Goal: Task Accomplishment & Management: Use online tool/utility

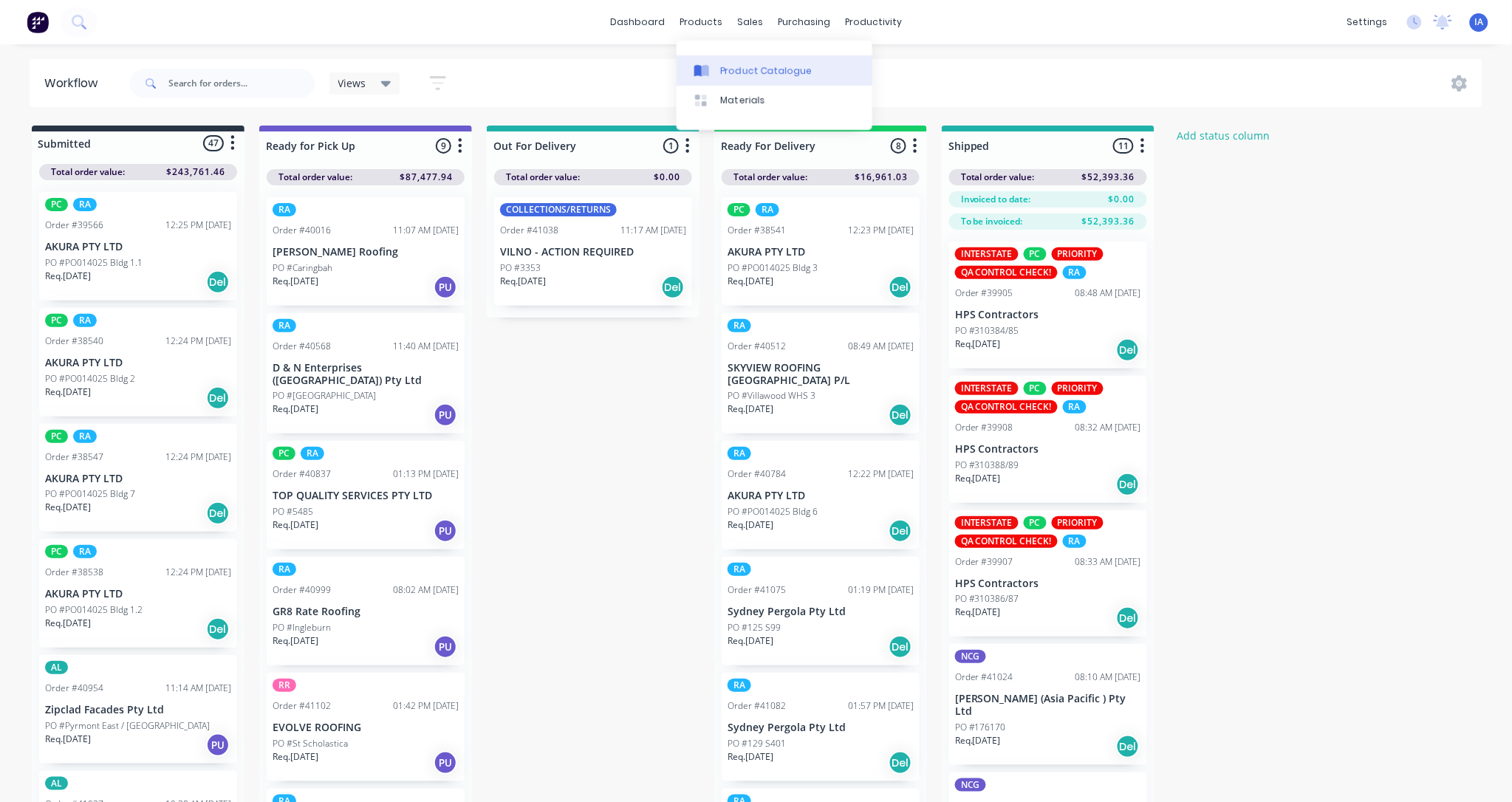
click at [751, 71] on div "Product Catalogue" at bounding box center [766, 71] width 91 height 13
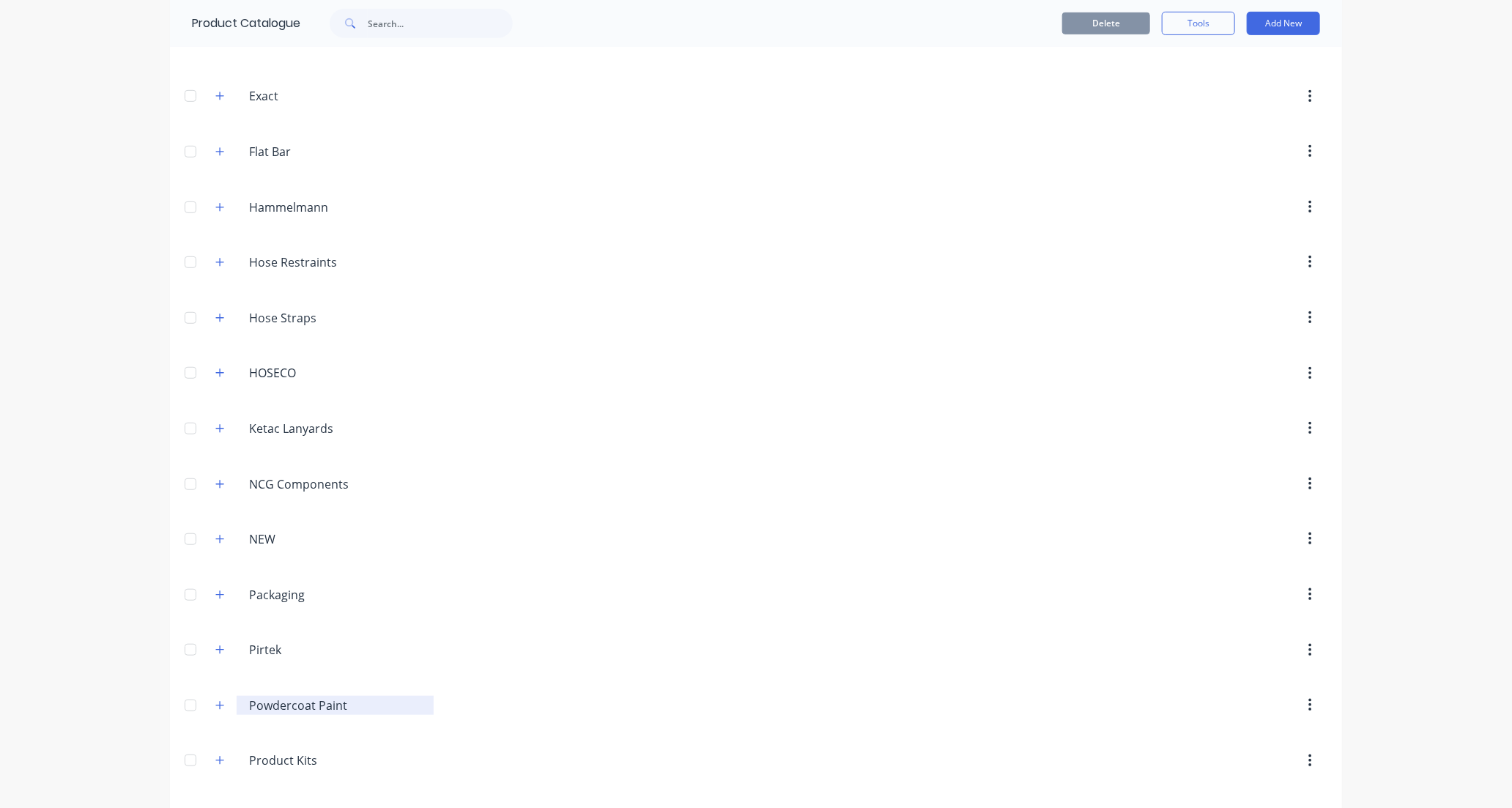
scroll to position [651, 0]
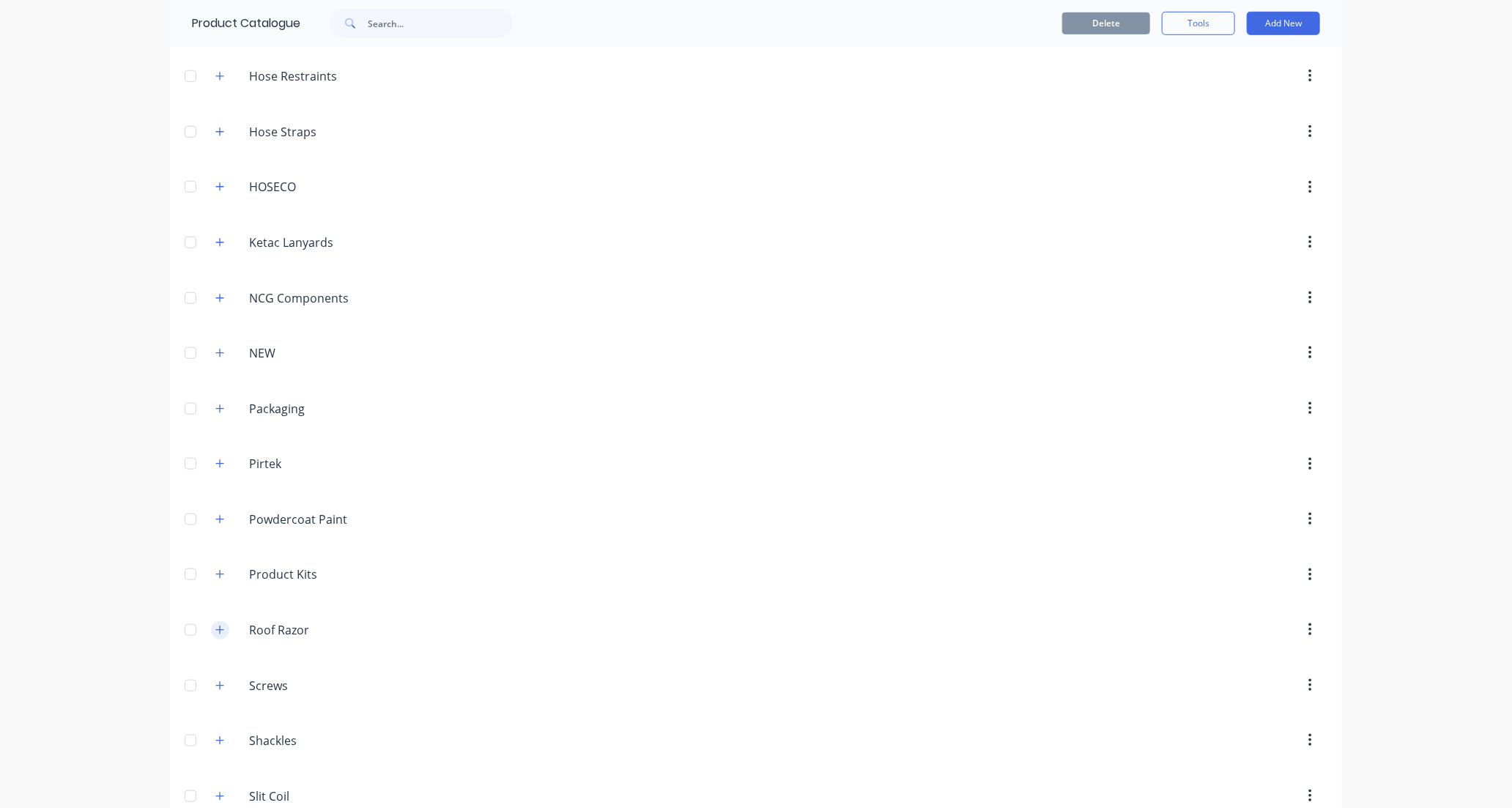
click at [215, 634] on icon "button" at bounding box center [219, 630] width 9 height 10
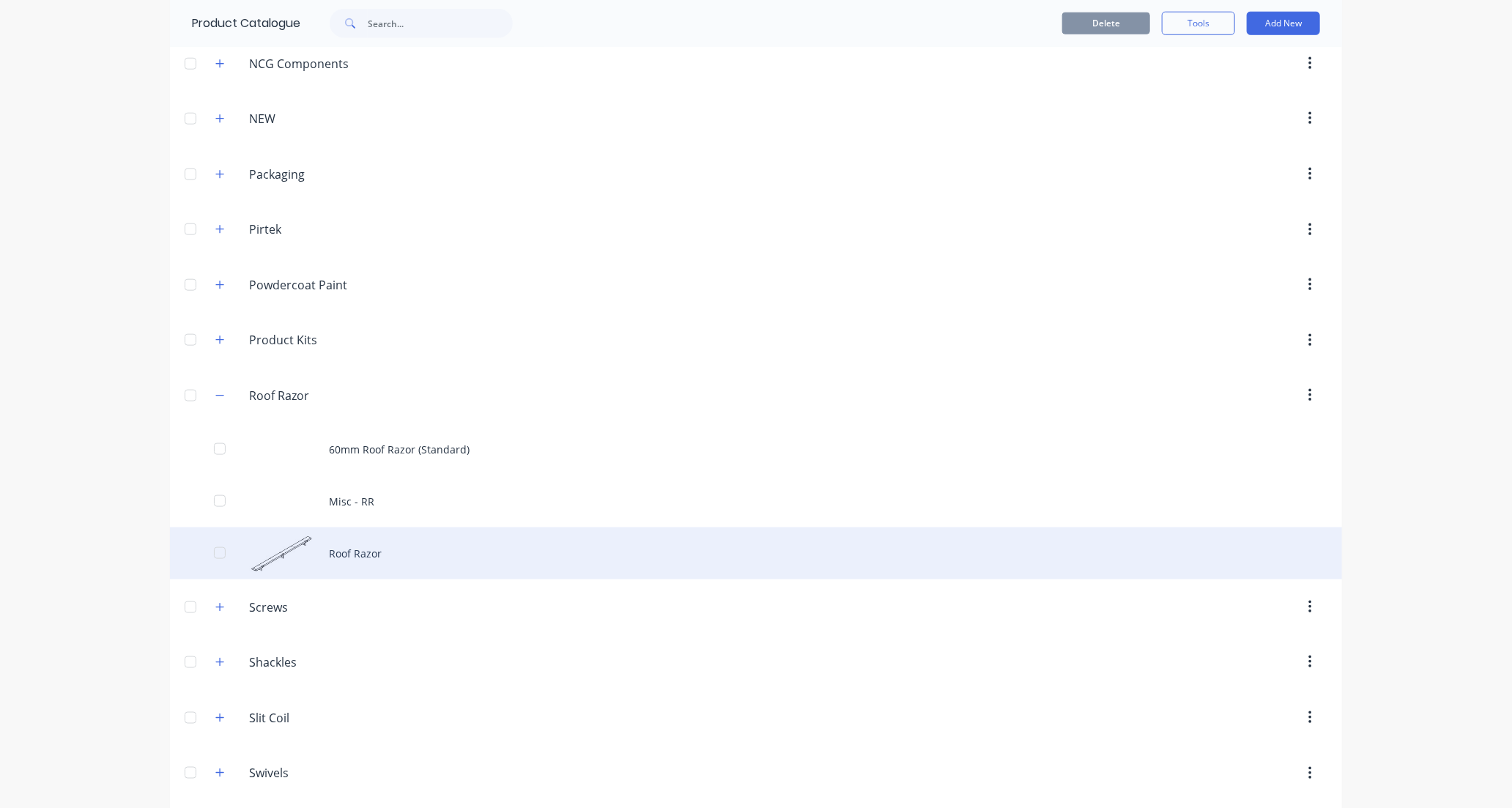
scroll to position [895, 0]
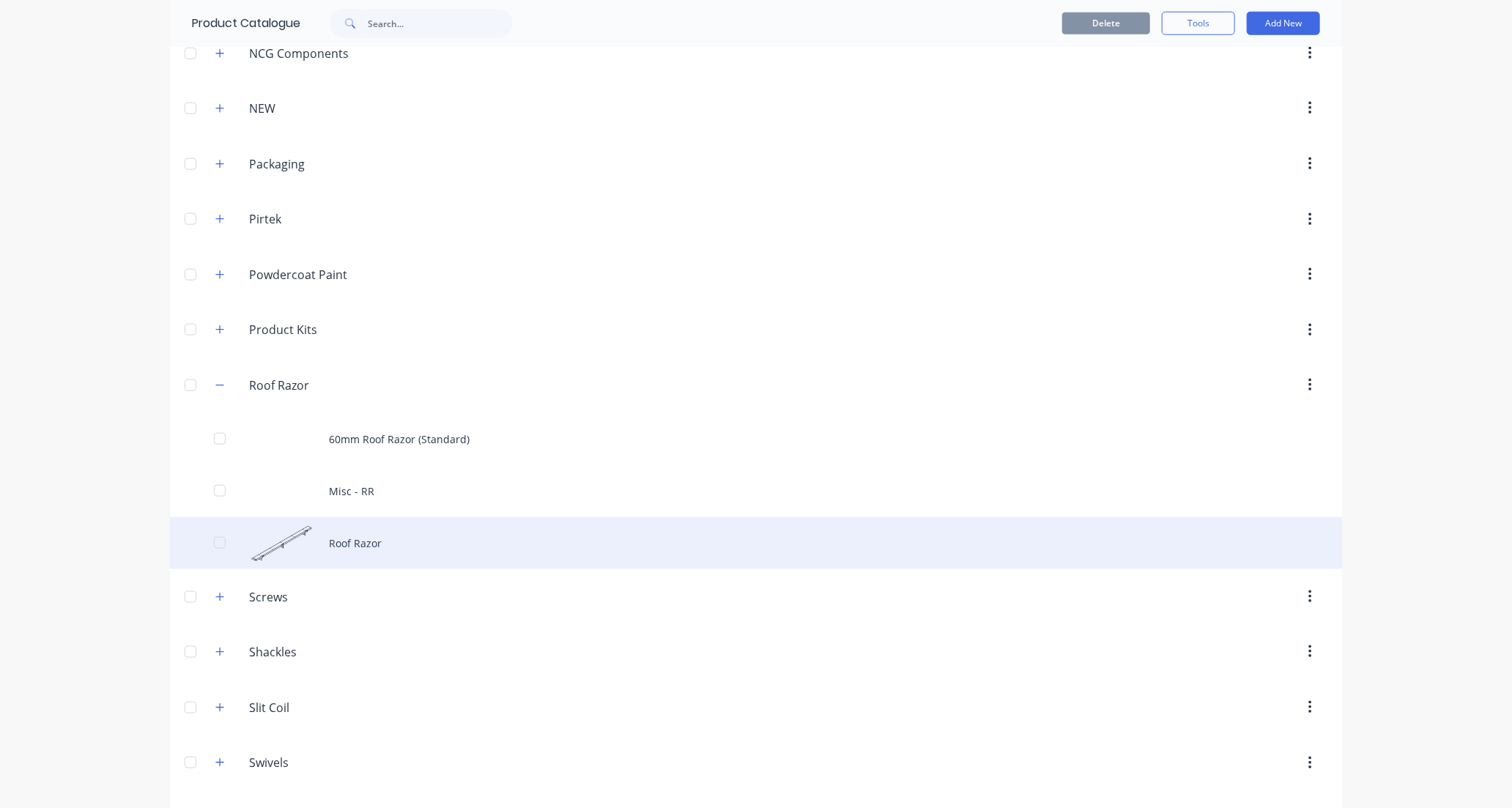
click at [491, 544] on div "Roof Razor" at bounding box center [756, 543] width 1172 height 52
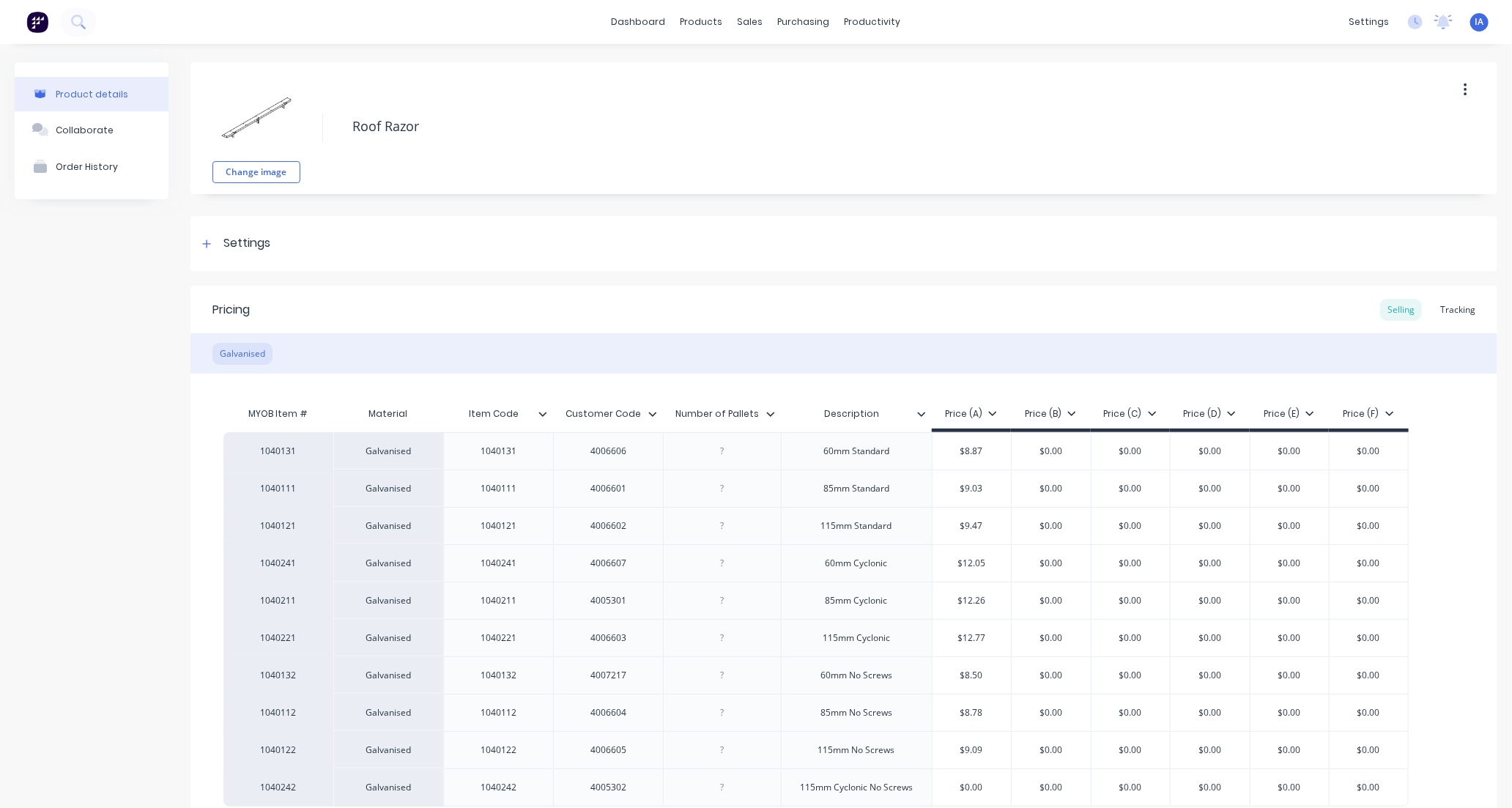
type textarea "x"
click at [1450, 305] on div "Tracking" at bounding box center [1458, 310] width 49 height 22
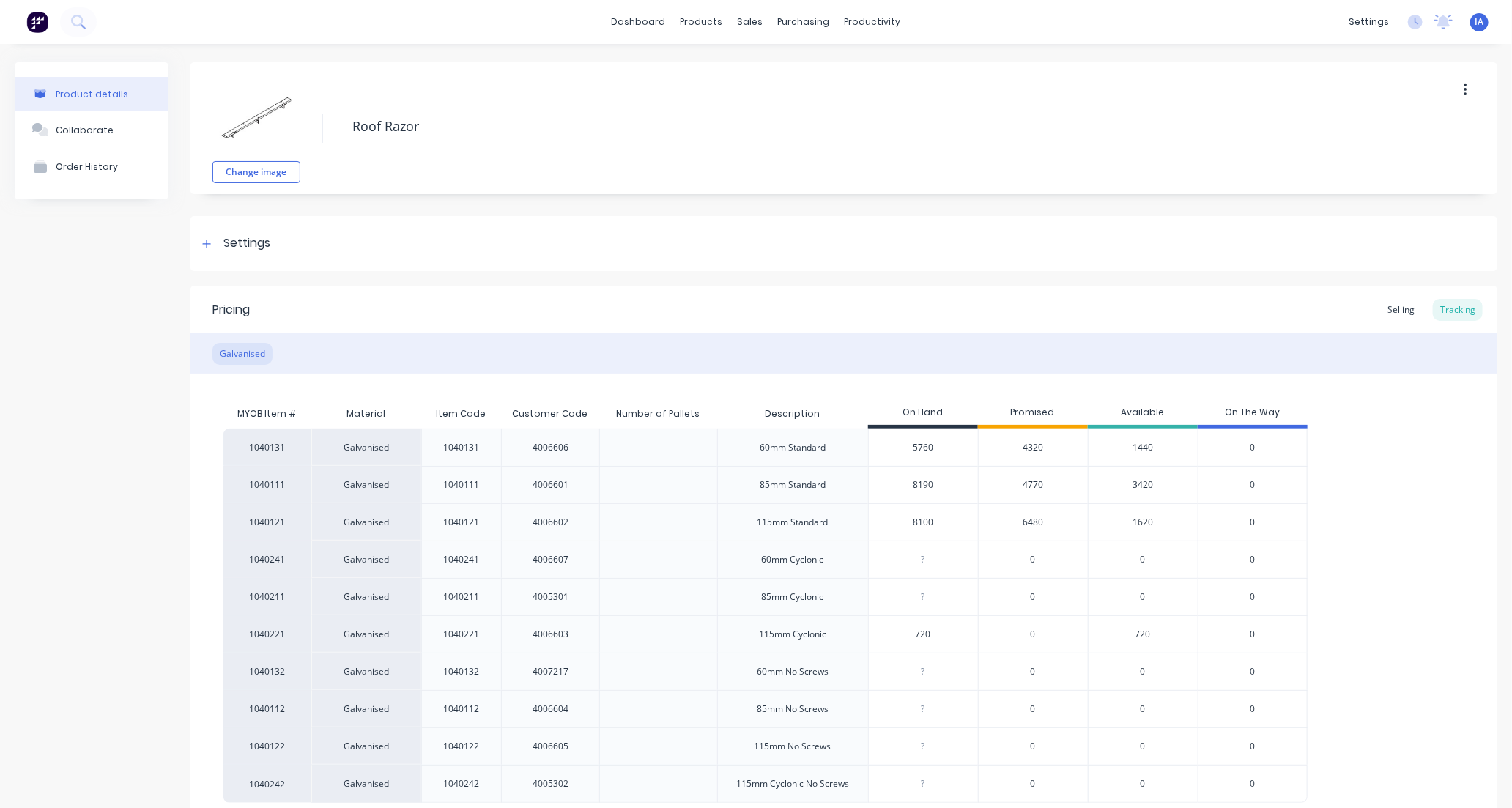
click at [918, 521] on input "8100" at bounding box center [923, 523] width 109 height 13
type input "800"
type textarea "x"
type input "80"
type textarea "x"
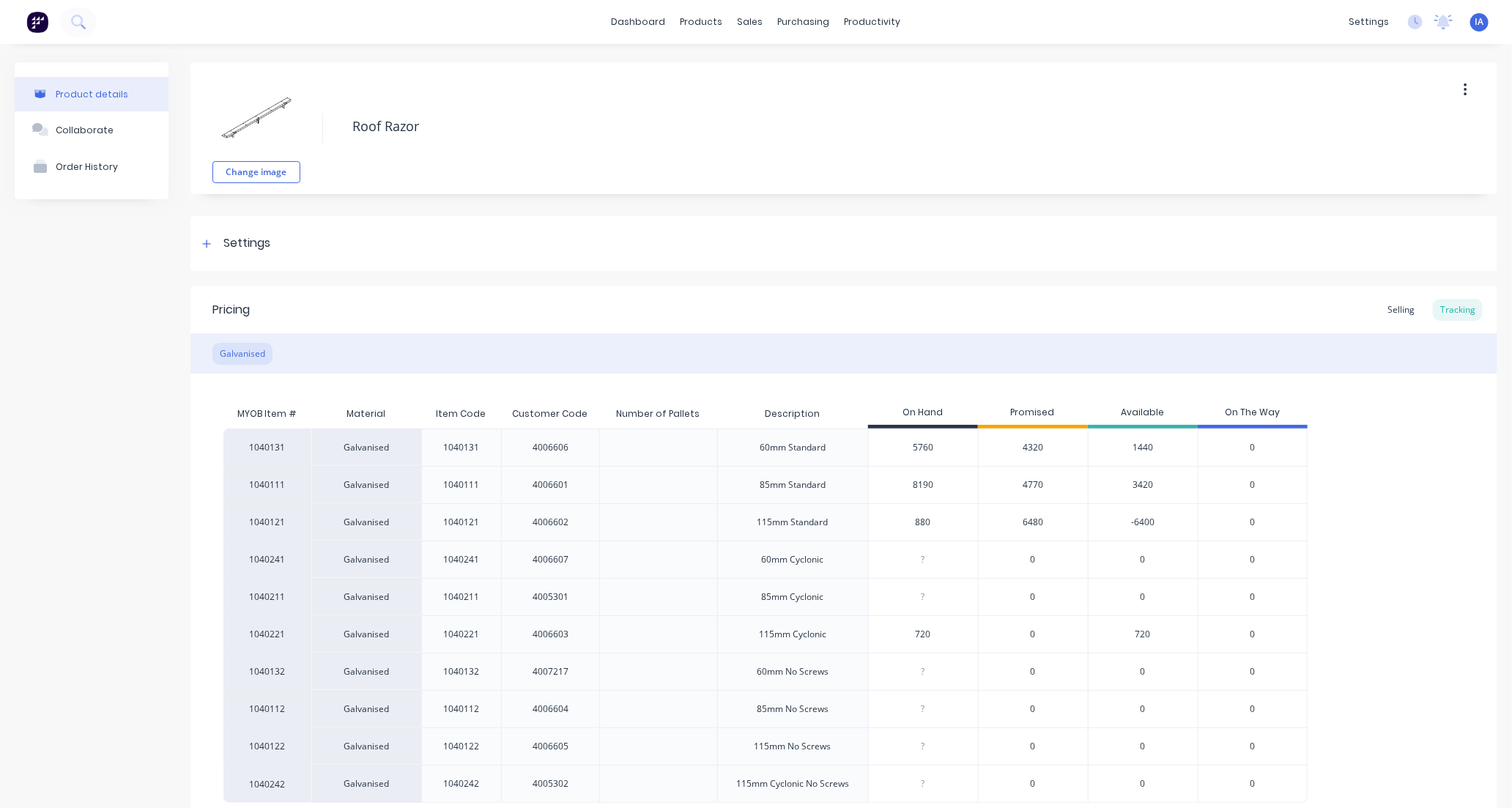
type input "8820"
type textarea "x"
type input "8820"
click at [1385, 510] on div "1040131 Galvanised 1040131 4006606 60mm Standard 5760 4320 1440 0 1040111 Galva…" at bounding box center [843, 616] width 1241 height 374
click at [1411, 503] on div "1040131 Galvanised 1040131 4006606 60mm Standard 5760 4320 1440 0 1040111 Galva…" at bounding box center [843, 616] width 1241 height 374
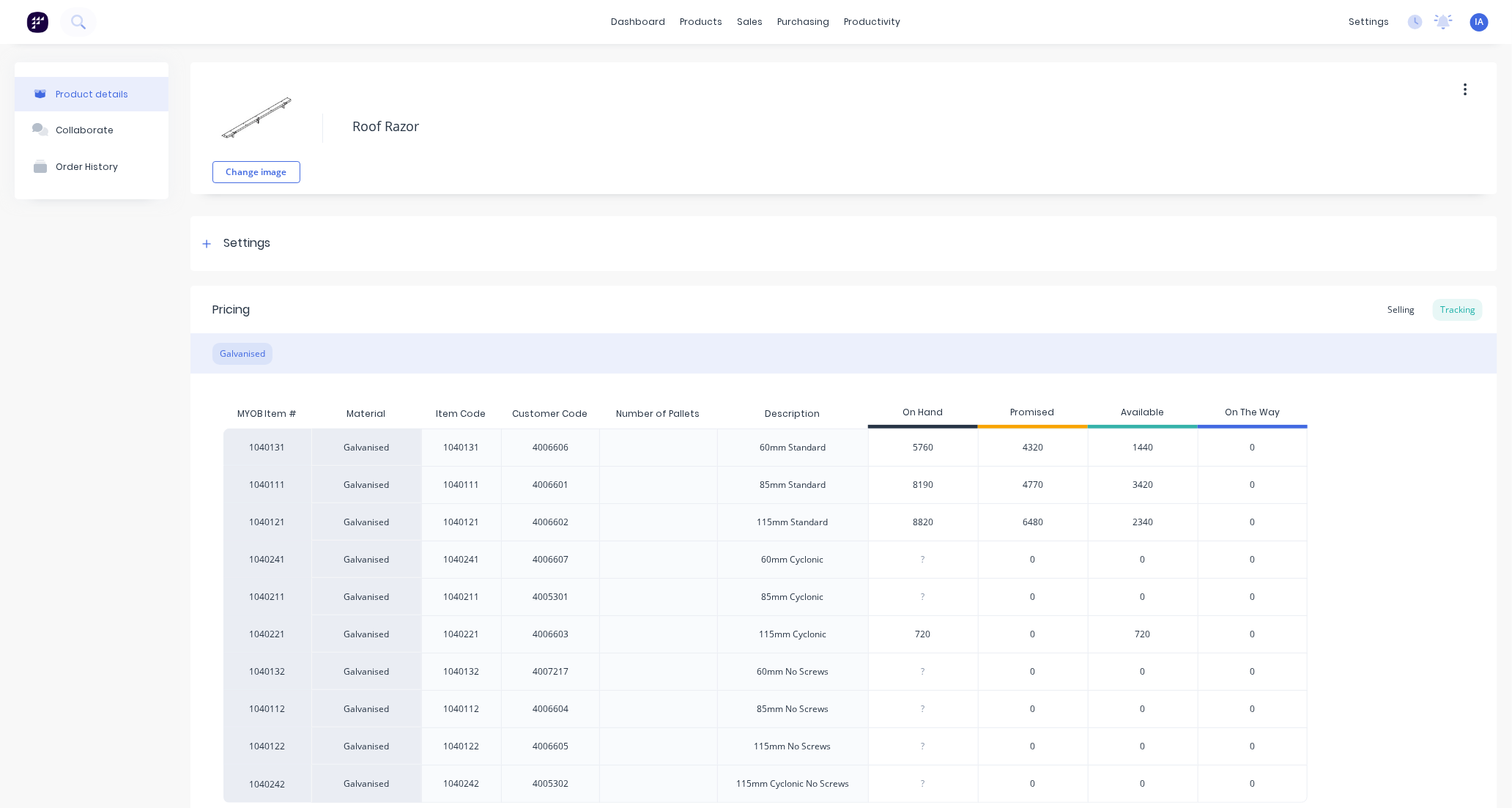
click at [1441, 599] on div "1040131 Galvanised 1040131 4006606 60mm Standard 5760 4320 1440 0 1040111 Galva…" at bounding box center [843, 616] width 1241 height 374
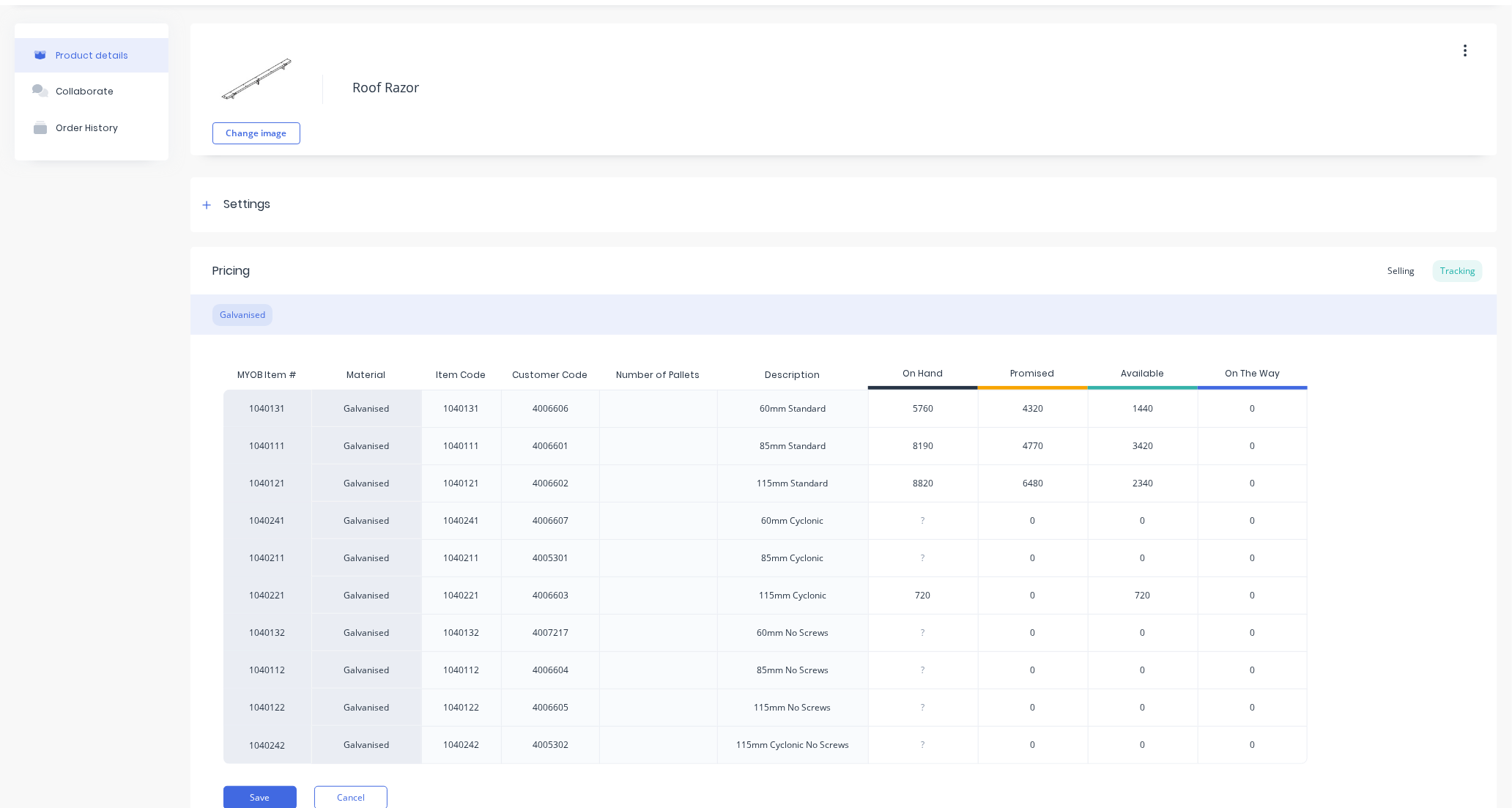
scroll to position [103, 0]
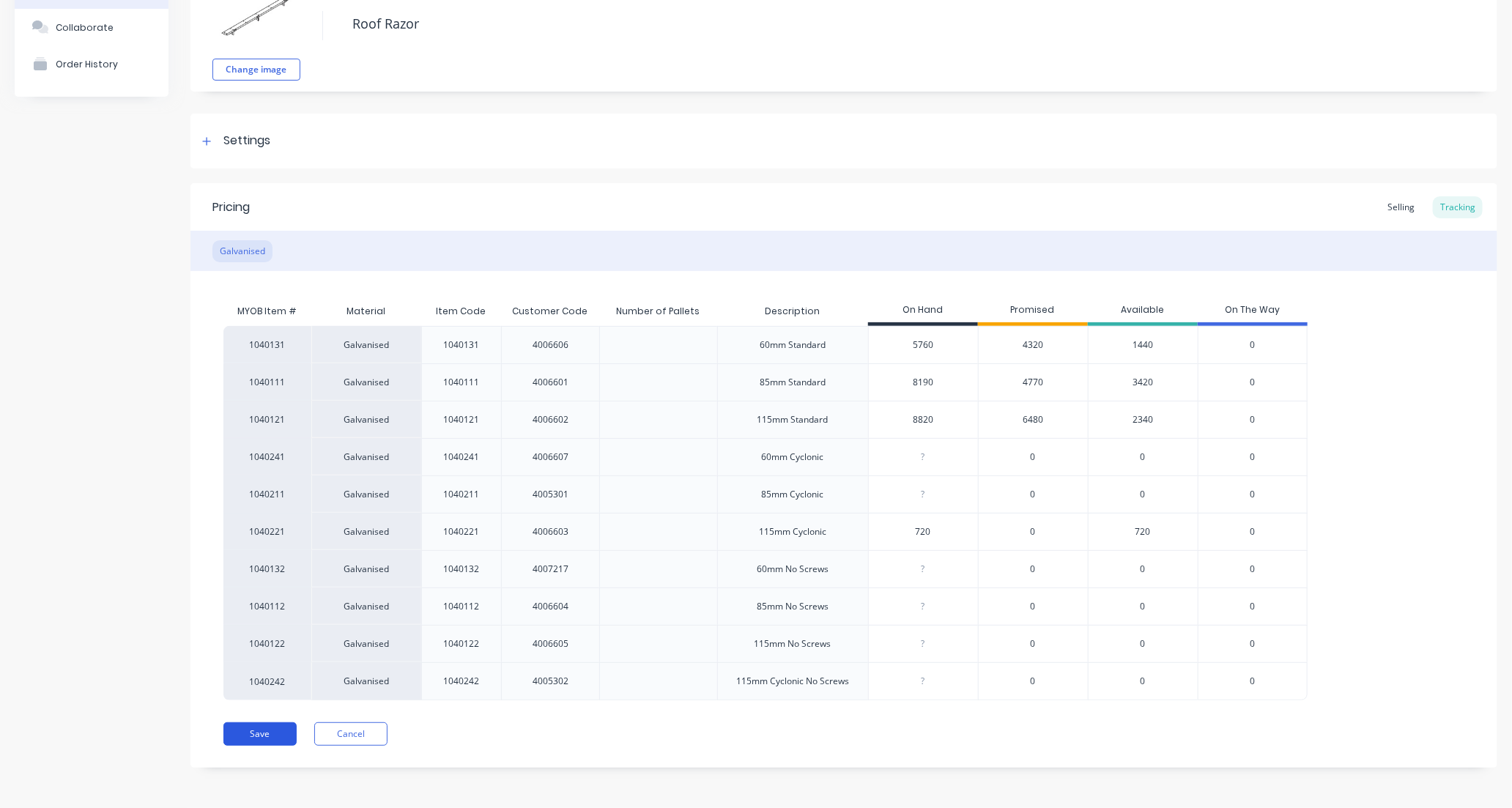
click at [247, 733] on button "Save" at bounding box center [260, 734] width 73 height 23
type textarea "x"
